Goal: Navigation & Orientation: Understand site structure

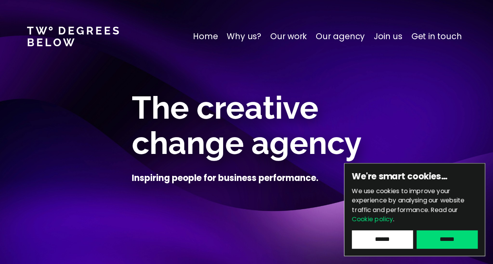
click at [435, 235] on input "******" at bounding box center [447, 240] width 61 height 18
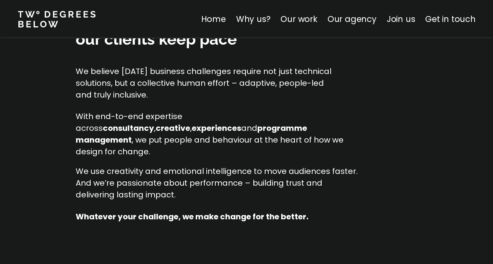
scroll to position [837, 0]
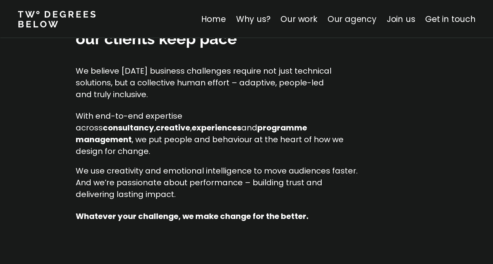
click at [341, 20] on link "Our agency" at bounding box center [351, 18] width 49 height 11
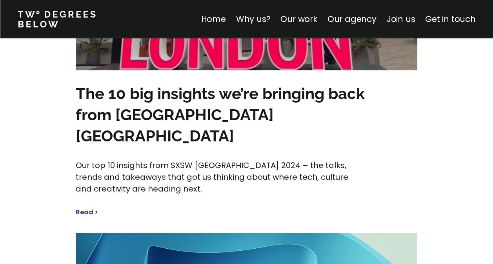
scroll to position [3441, 0]
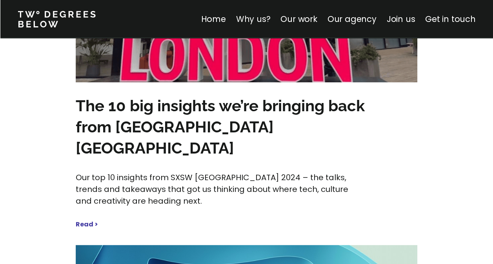
click at [254, 21] on link "Why us?" at bounding box center [253, 18] width 35 height 11
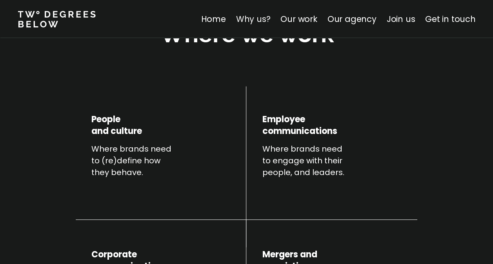
scroll to position [275, 0]
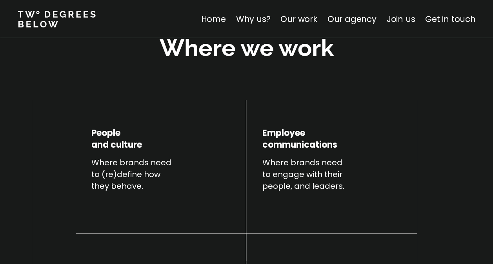
click at [223, 20] on link "Home" at bounding box center [213, 18] width 25 height 11
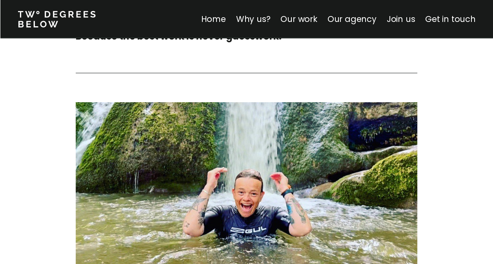
scroll to position [2827, 0]
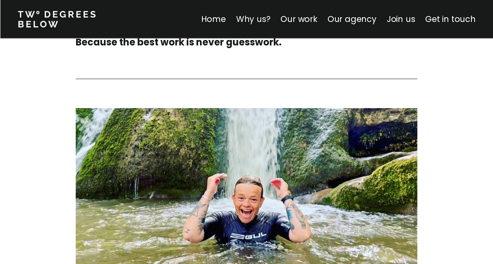
click at [258, 17] on link "Why us?" at bounding box center [253, 18] width 35 height 11
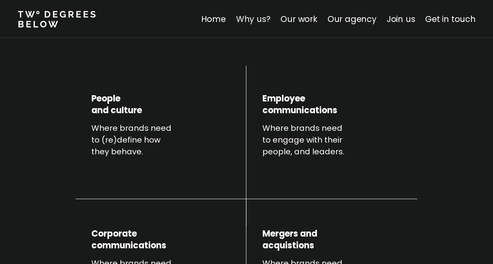
scroll to position [275, 0]
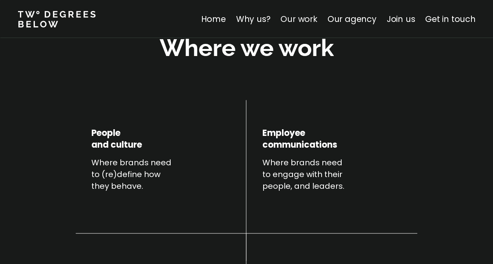
click at [305, 20] on link "Our work" at bounding box center [298, 18] width 36 height 11
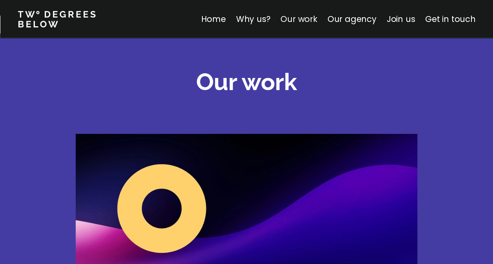
scroll to position [1094, 0]
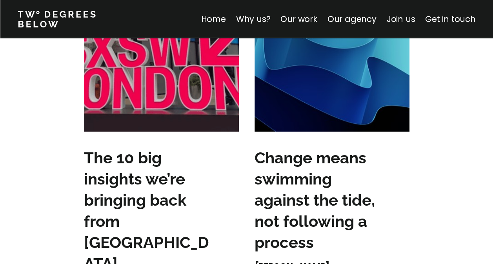
scroll to position [1316, 0]
